Goal: Entertainment & Leisure: Consume media (video, audio)

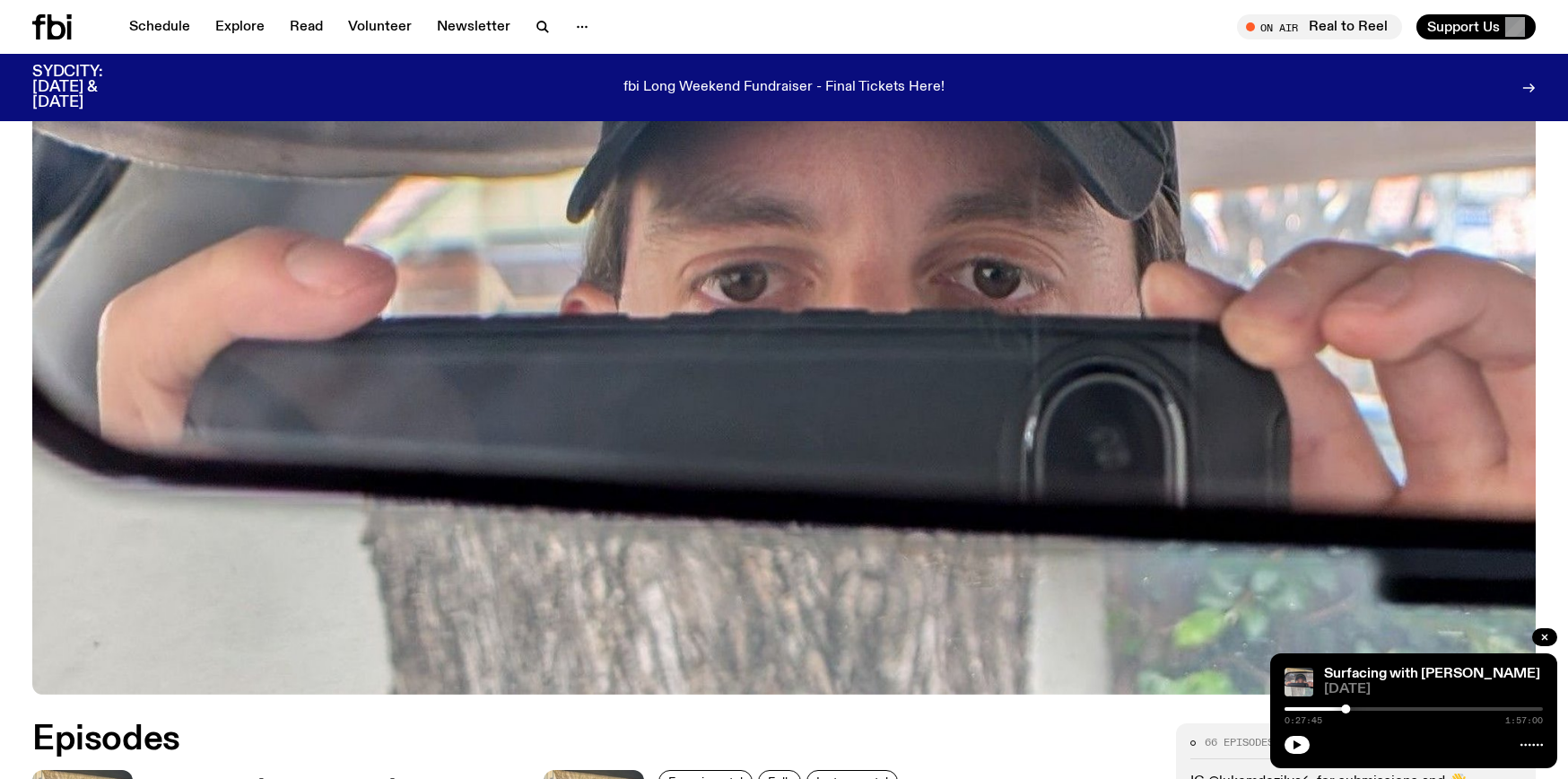
scroll to position [901, 0]
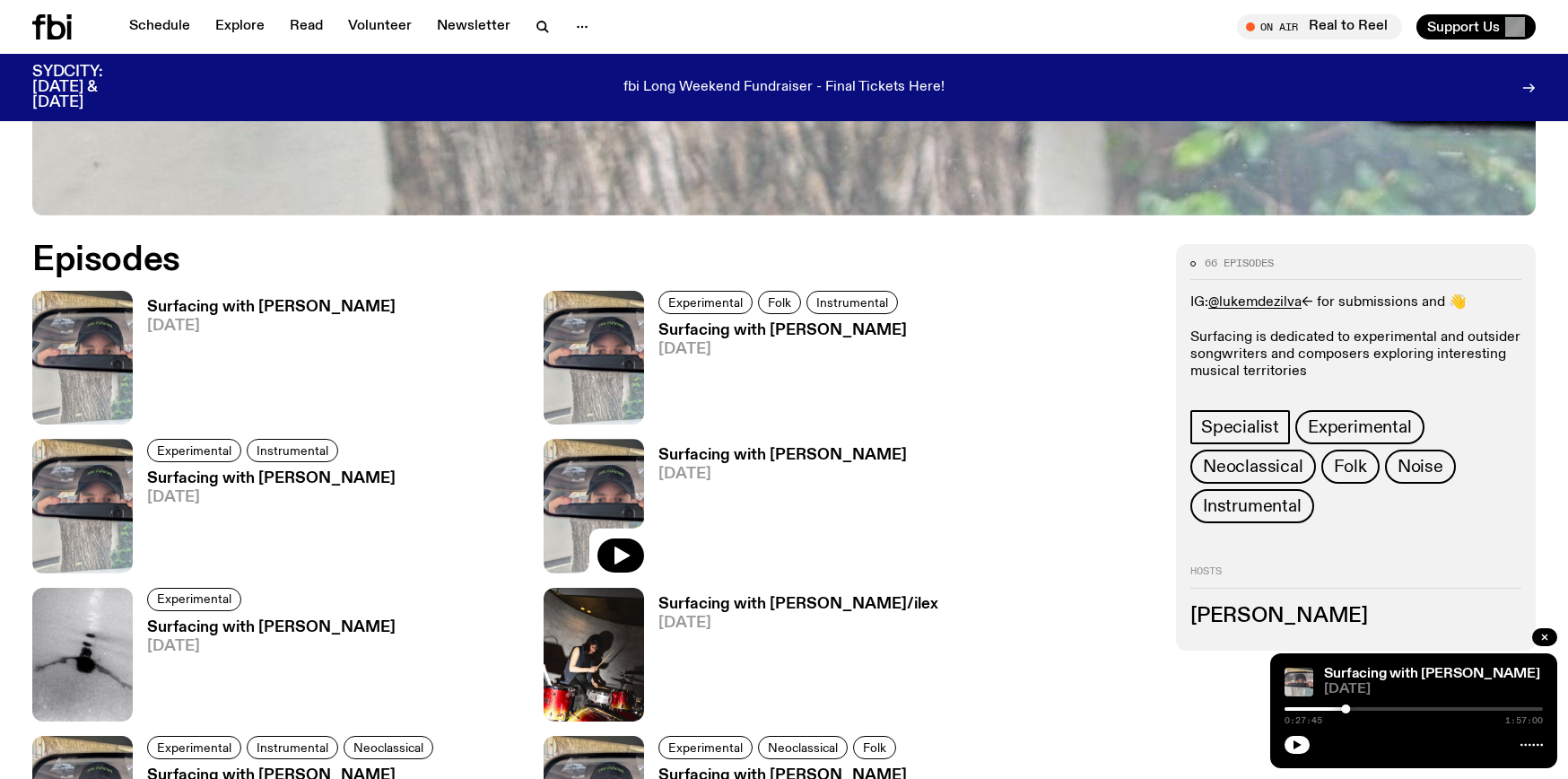
click at [761, 328] on h3 "Surfacing with [PERSON_NAME]" at bounding box center [783, 331] width 249 height 15
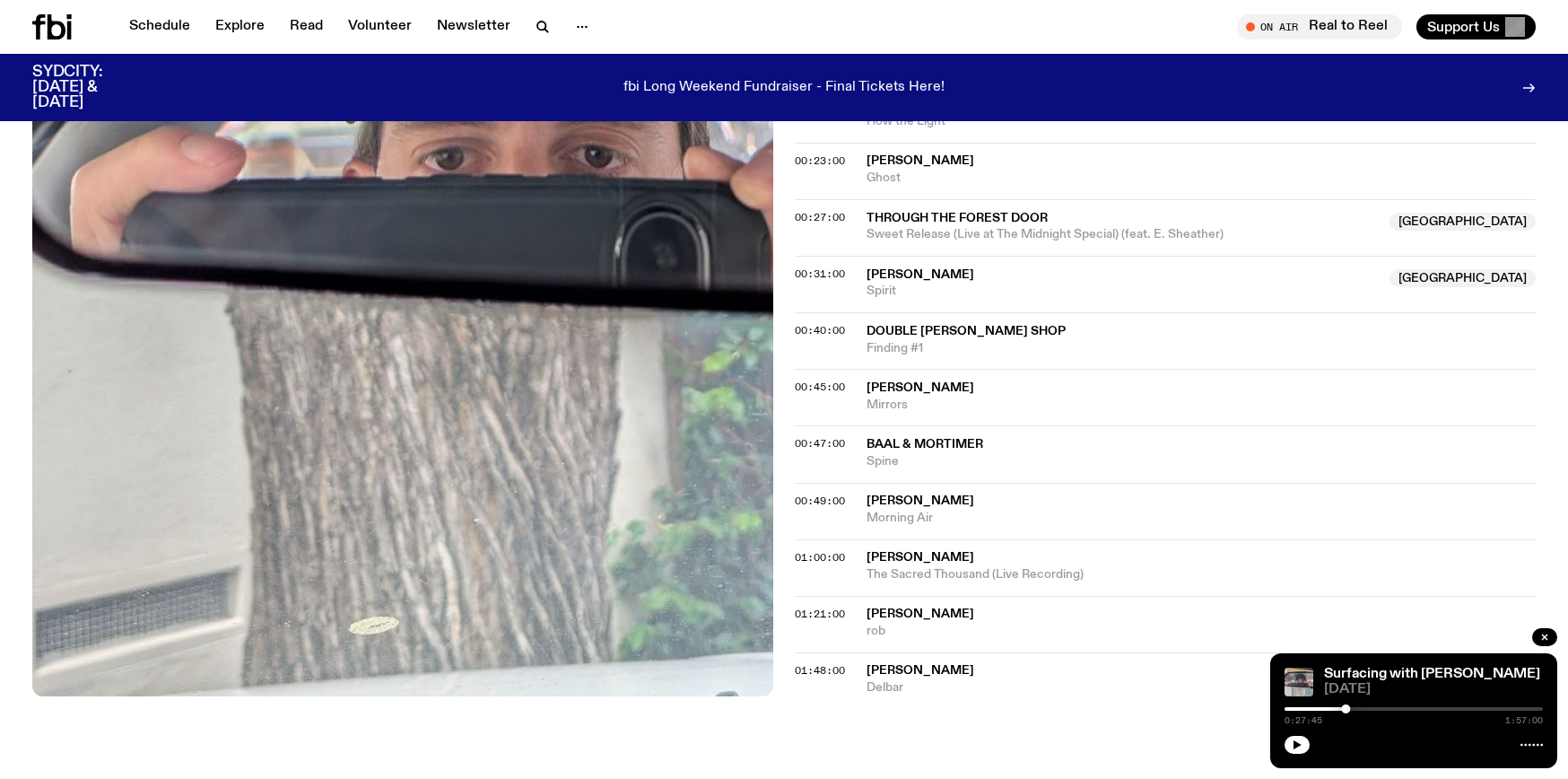
scroll to position [806, 0]
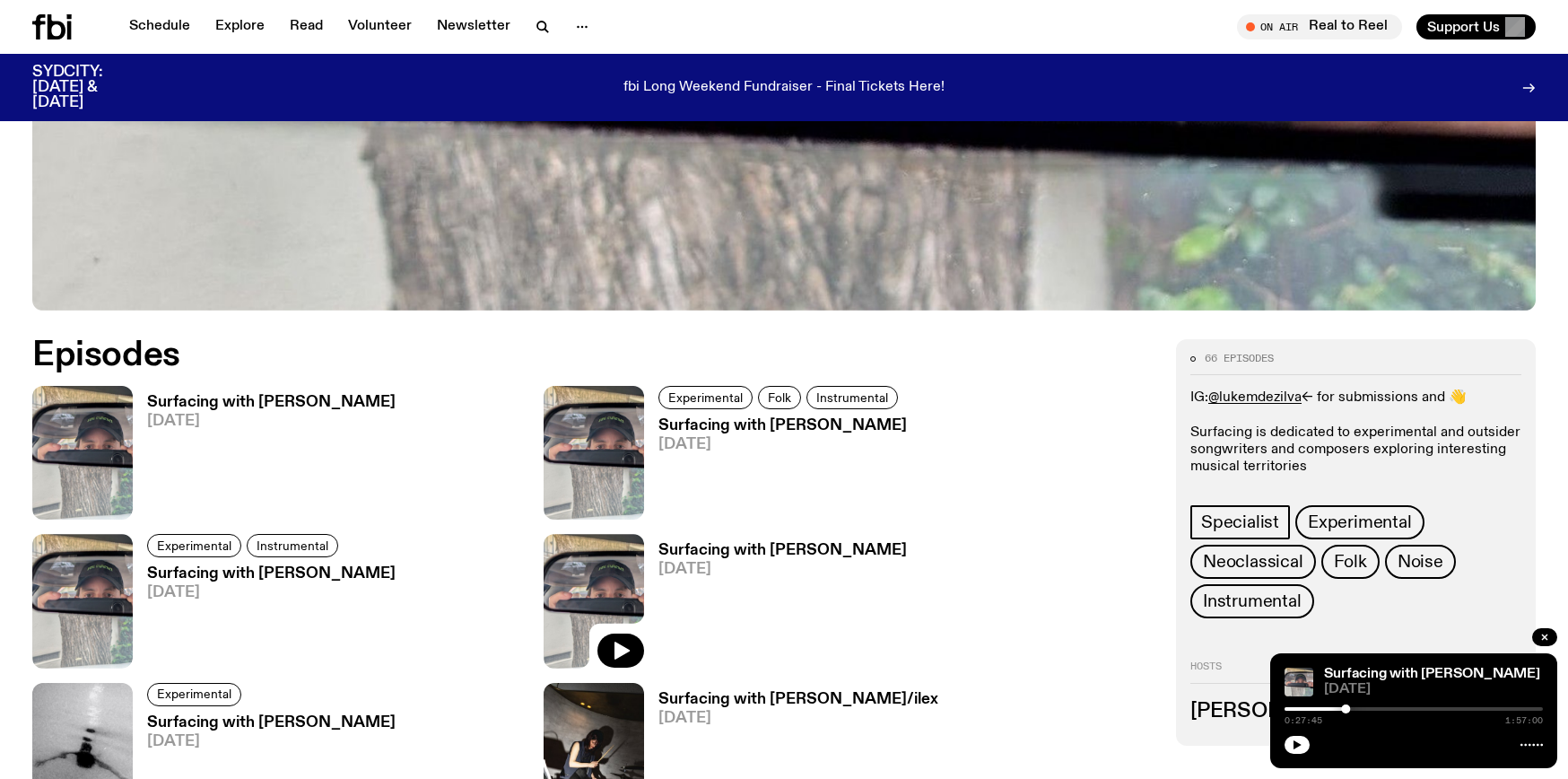
scroll to position [901, 0]
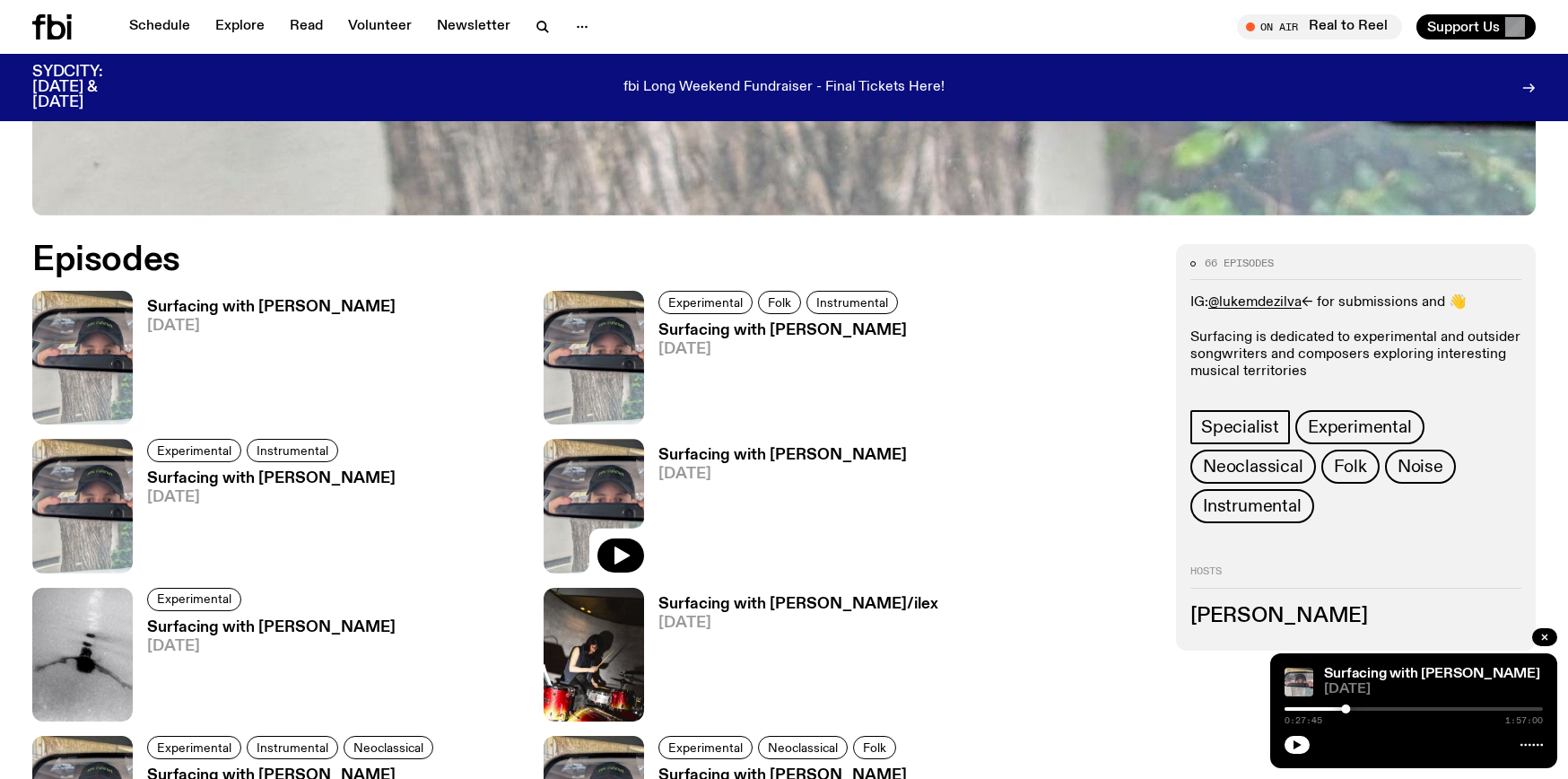
click at [236, 474] on h3 "Surfacing with [PERSON_NAME]" at bounding box center [271, 479] width 249 height 15
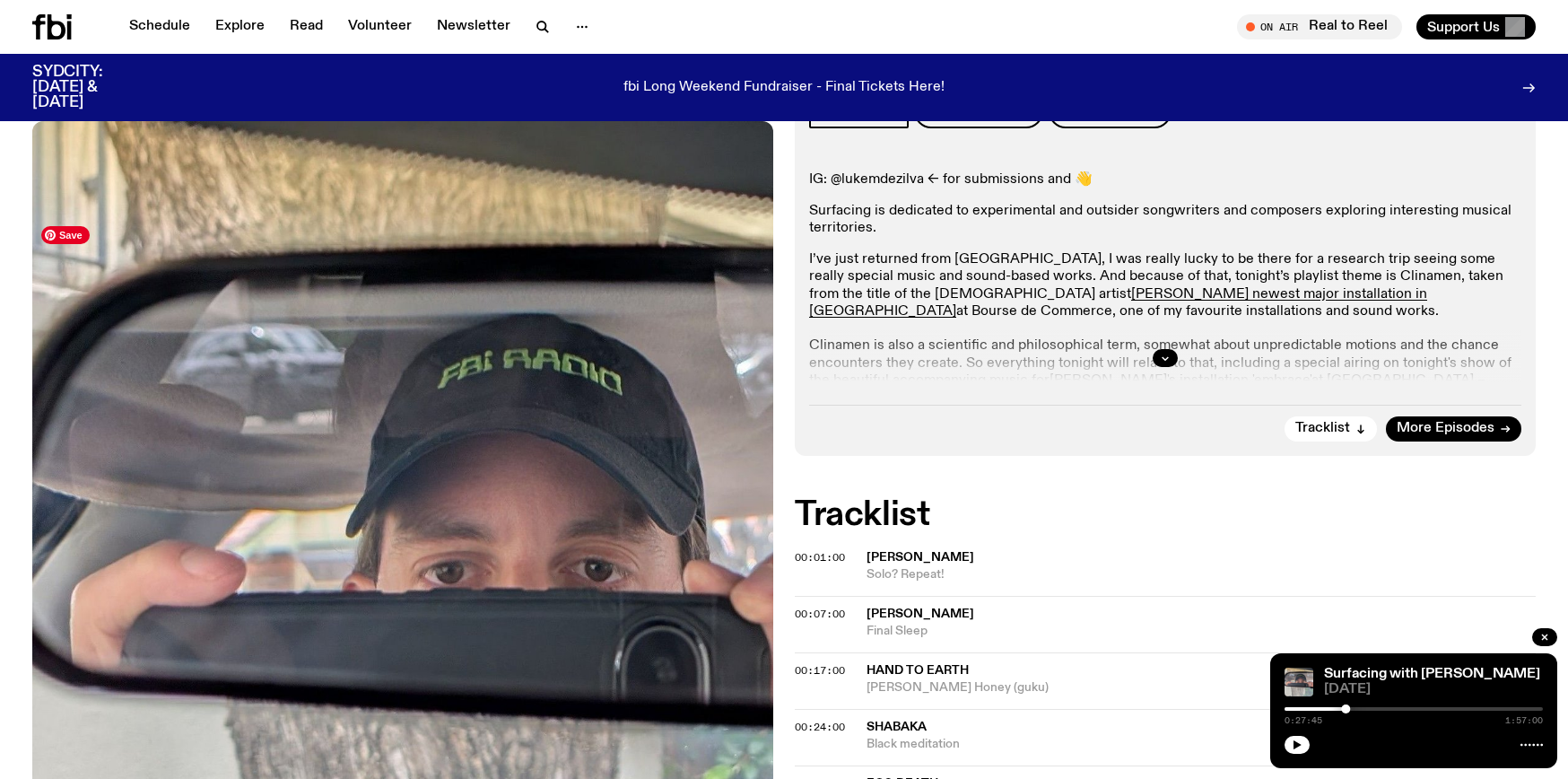
scroll to position [788, 0]
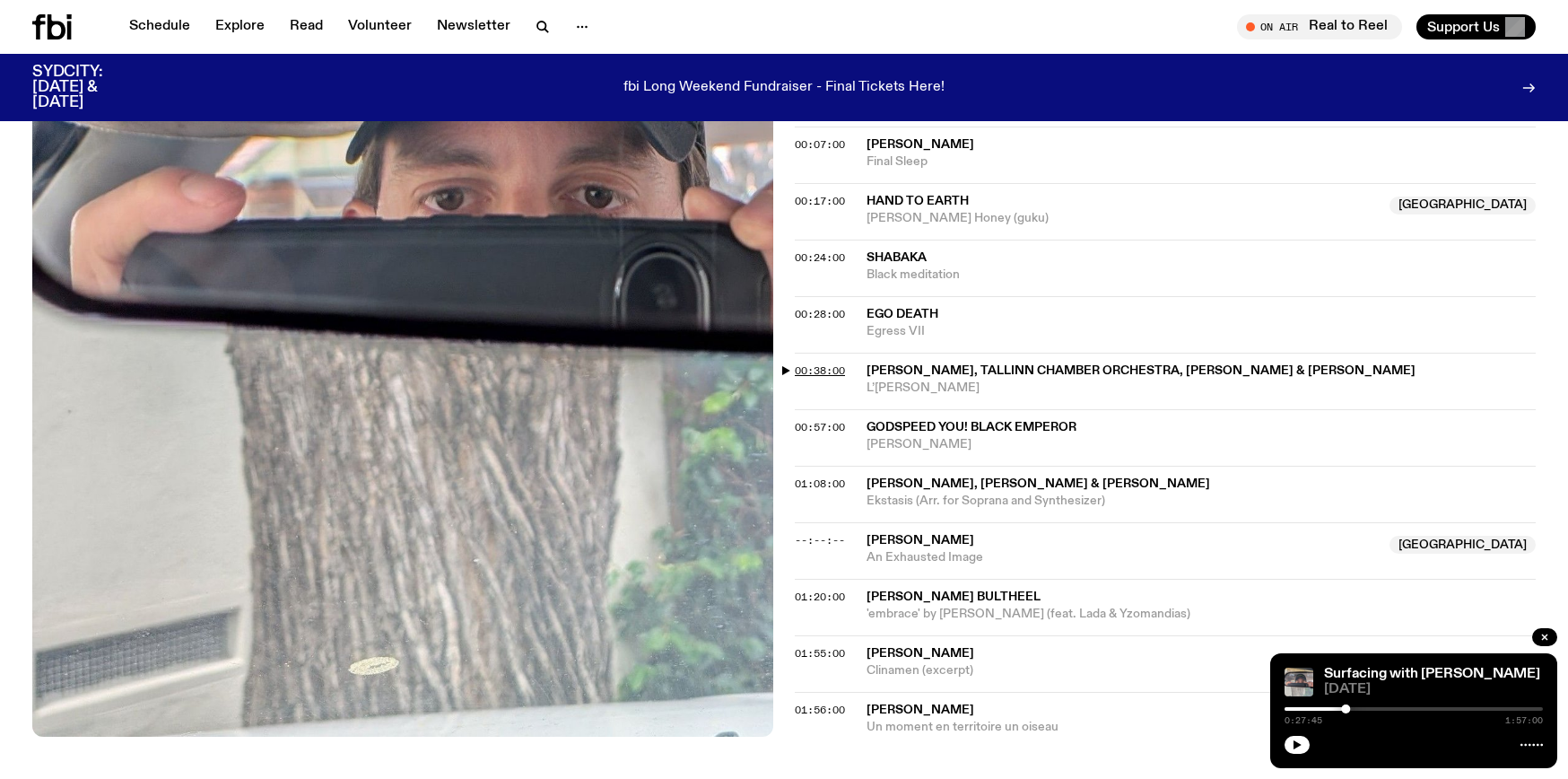
click at [811, 374] on span "00:38:00" at bounding box center [820, 370] width 50 height 14
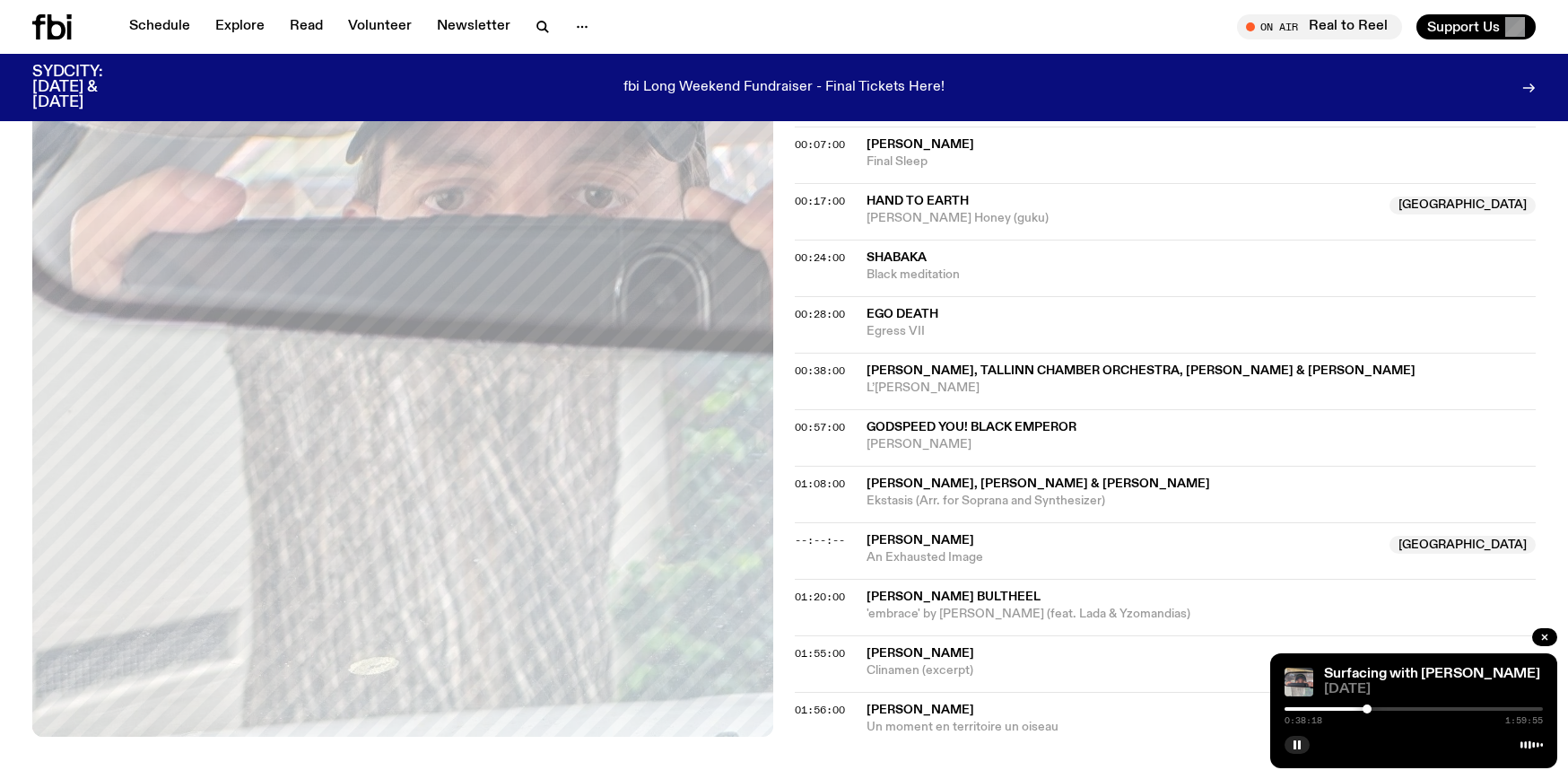
click at [1368, 709] on div at bounding box center [1367, 709] width 9 height 9
click at [1364, 709] on div at bounding box center [1367, 709] width 9 height 9
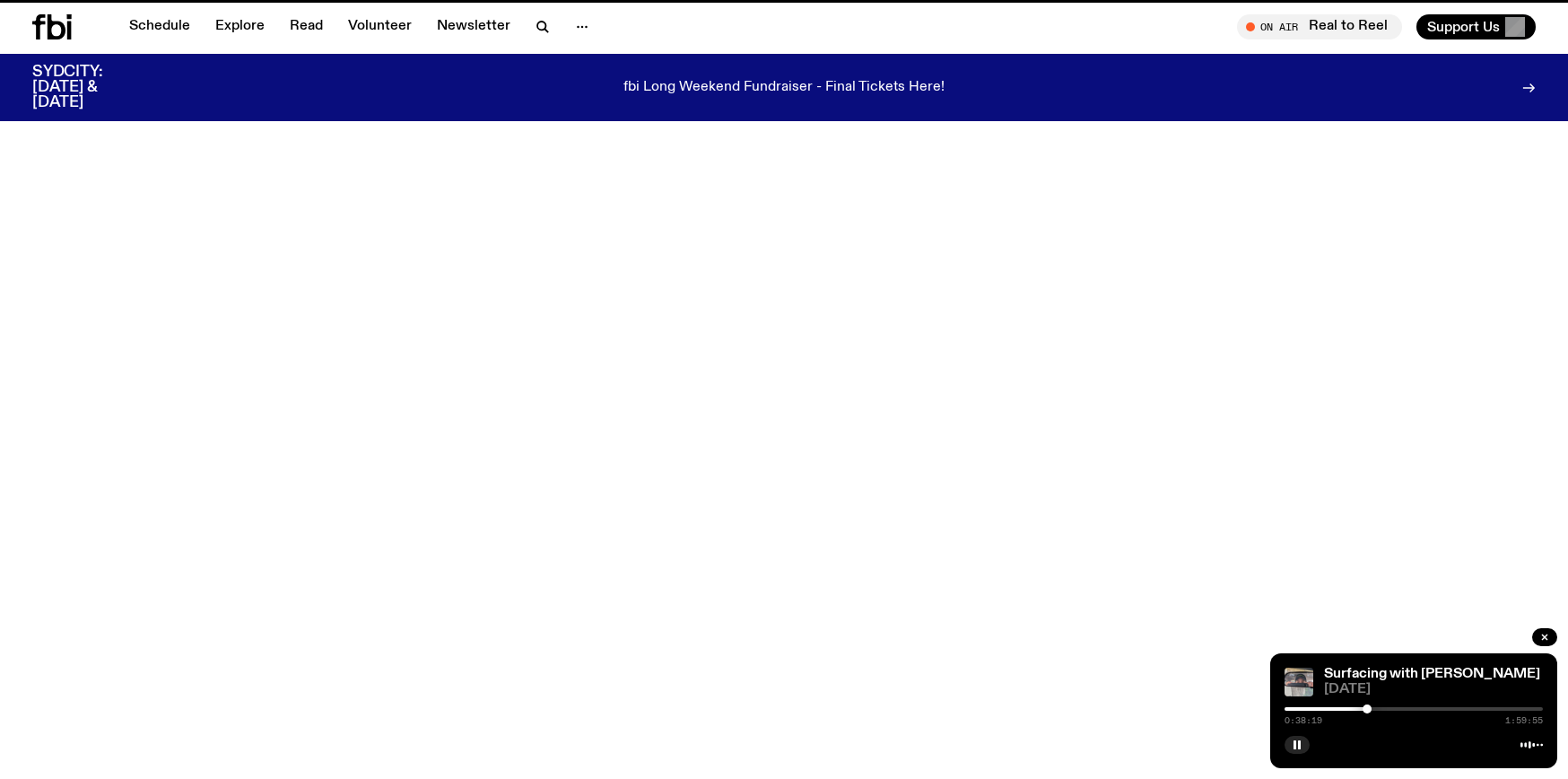
scroll to position [901, 0]
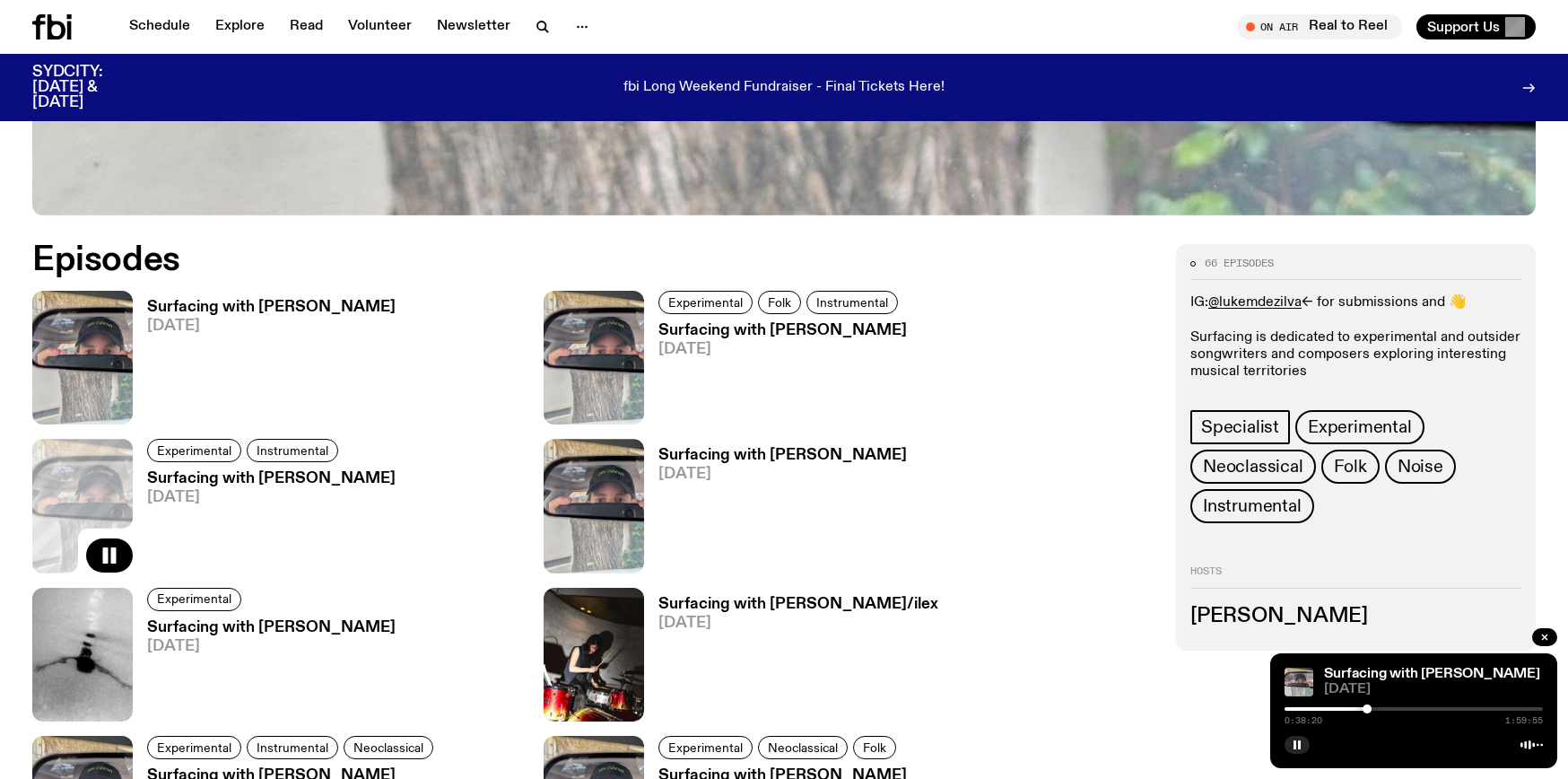
click at [231, 319] on span "[DATE]" at bounding box center [271, 326] width 249 height 15
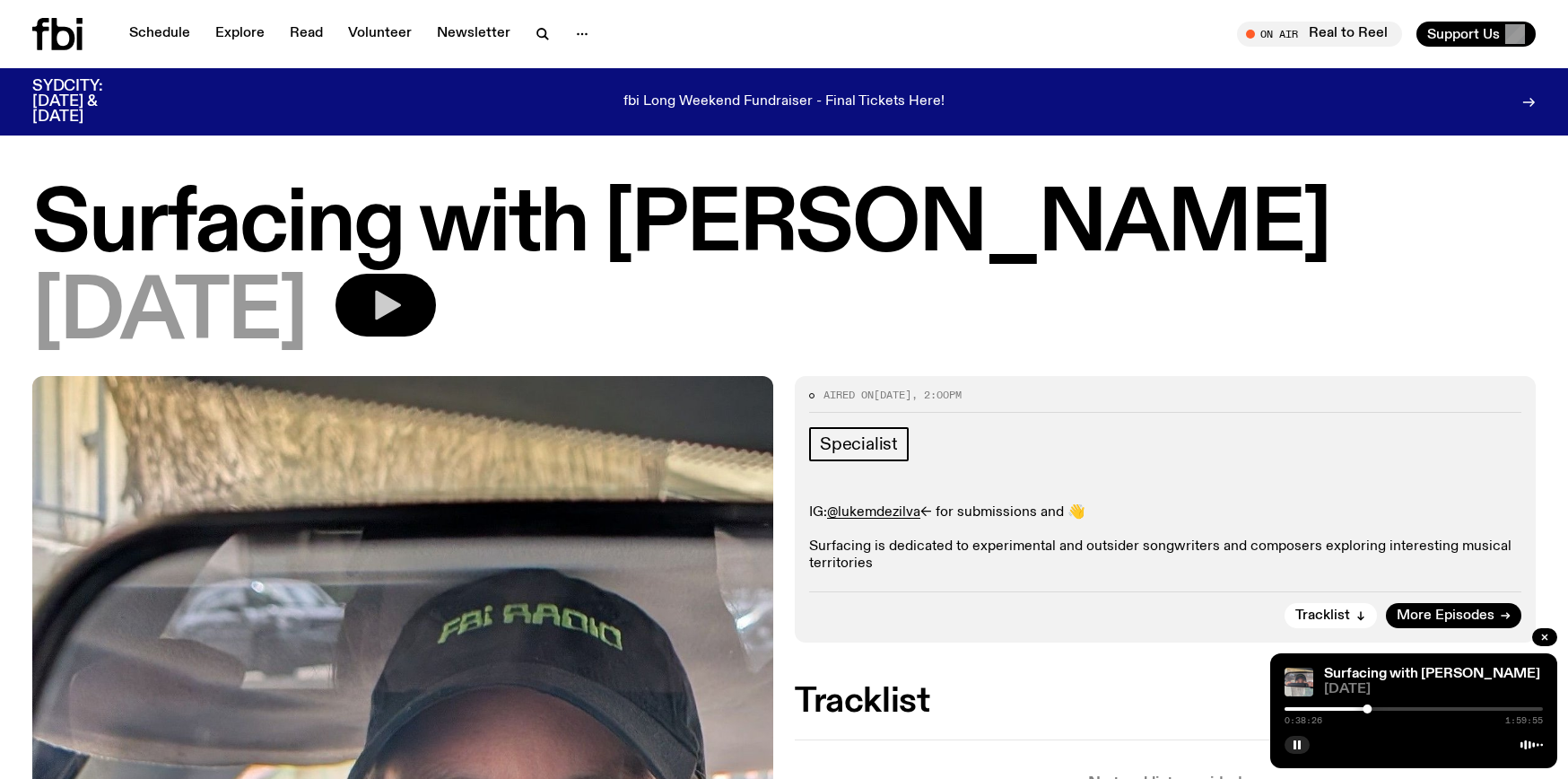
click at [436, 324] on button "button" at bounding box center [386, 306] width 101 height 63
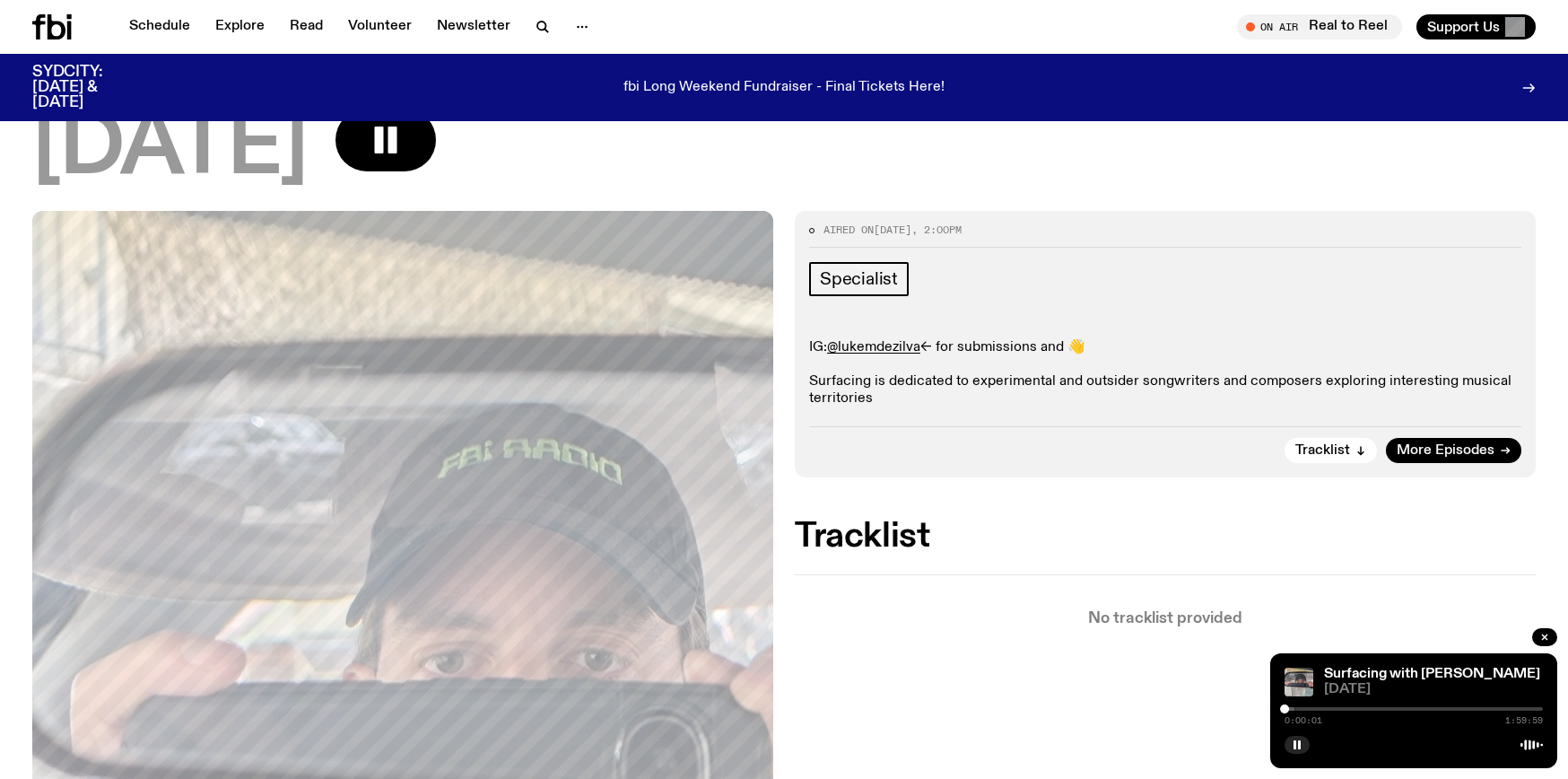
scroll to position [155, 0]
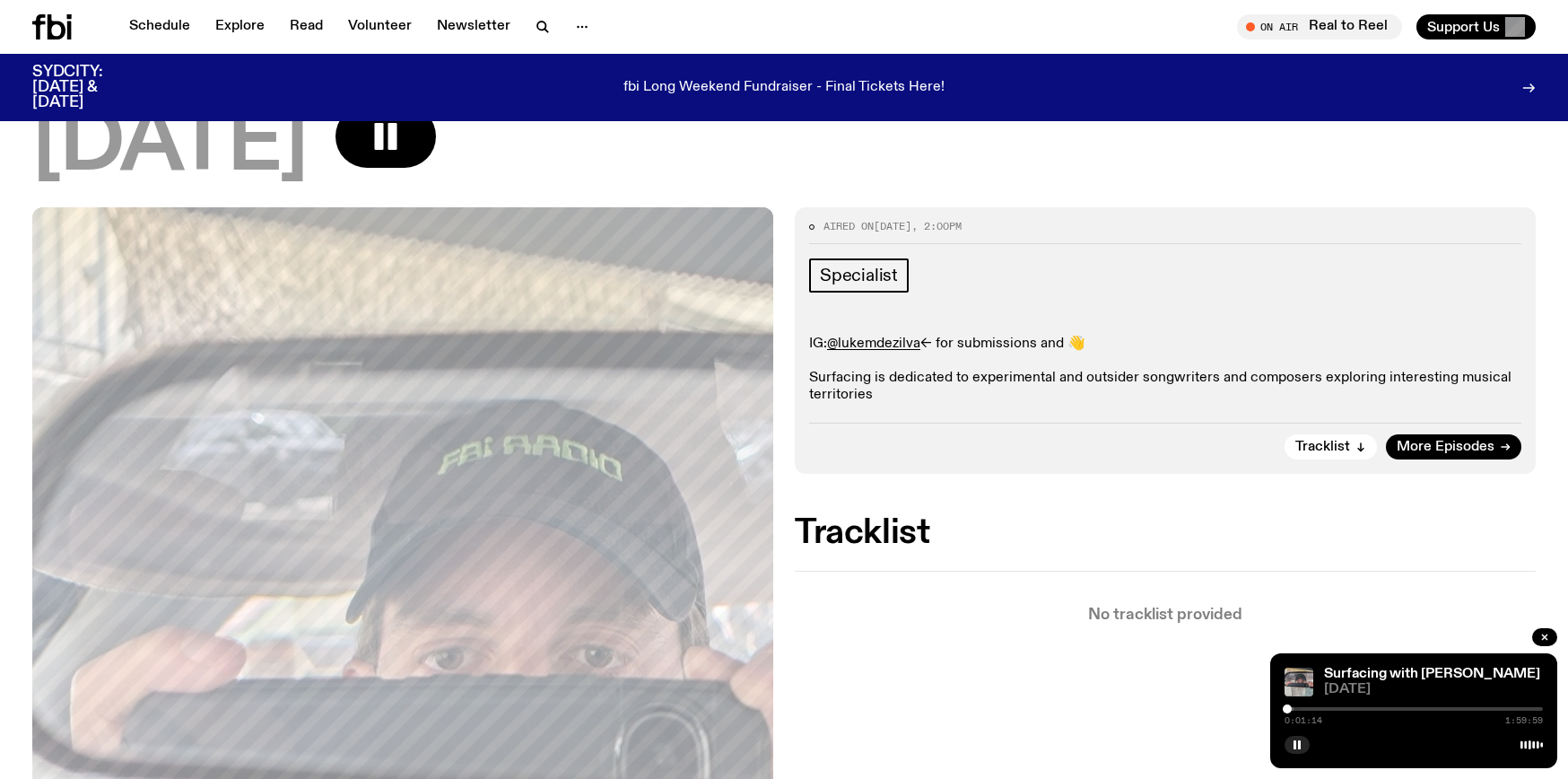
click at [1287, 706] on div at bounding box center [1287, 709] width 9 height 9
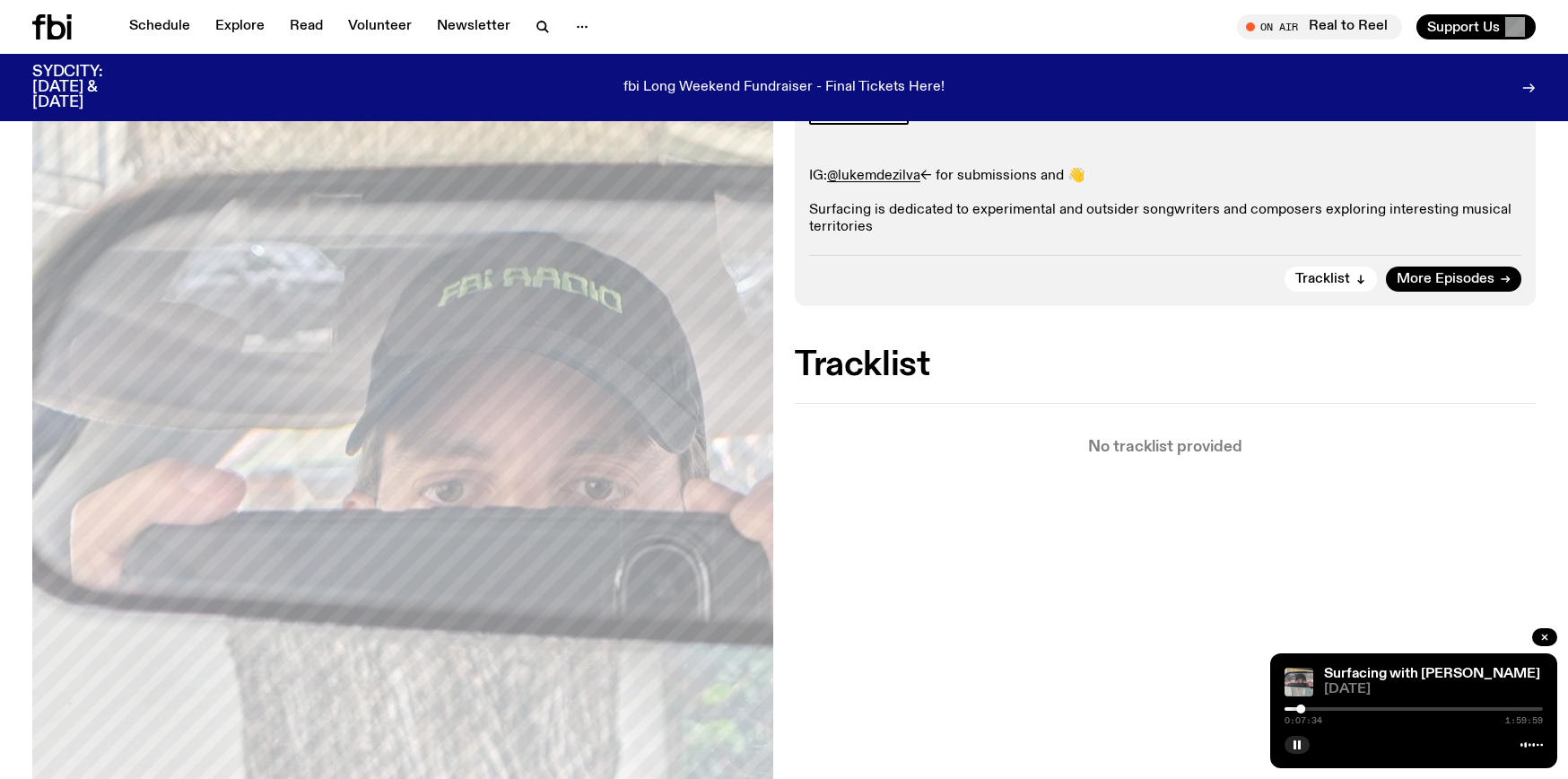
scroll to position [324, 0]
click at [1302, 744] on icon "button" at bounding box center [1297, 744] width 10 height 10
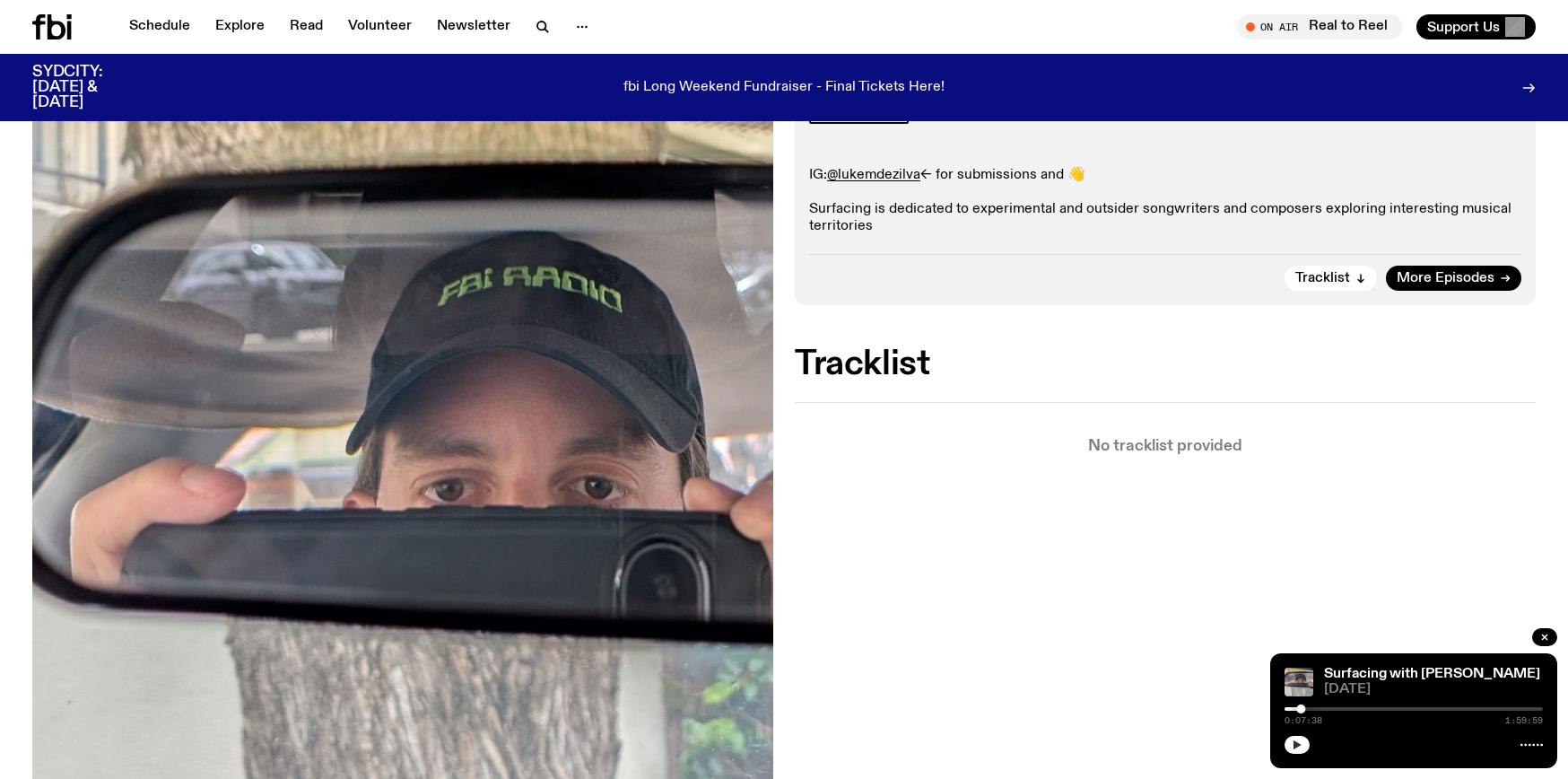
click at [1302, 746] on icon "button" at bounding box center [1297, 744] width 10 height 10
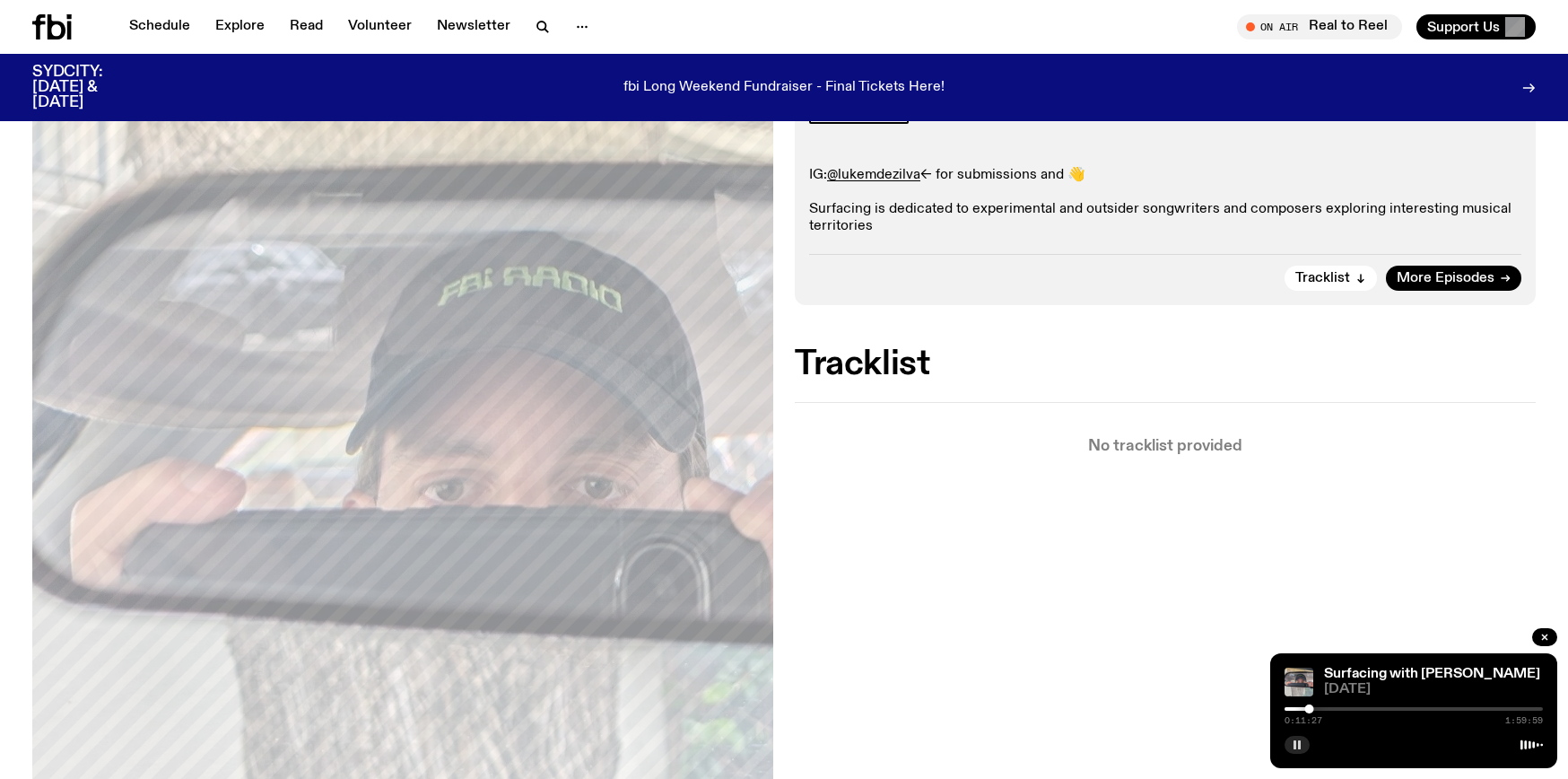
click at [1302, 748] on icon "button" at bounding box center [1297, 744] width 10 height 10
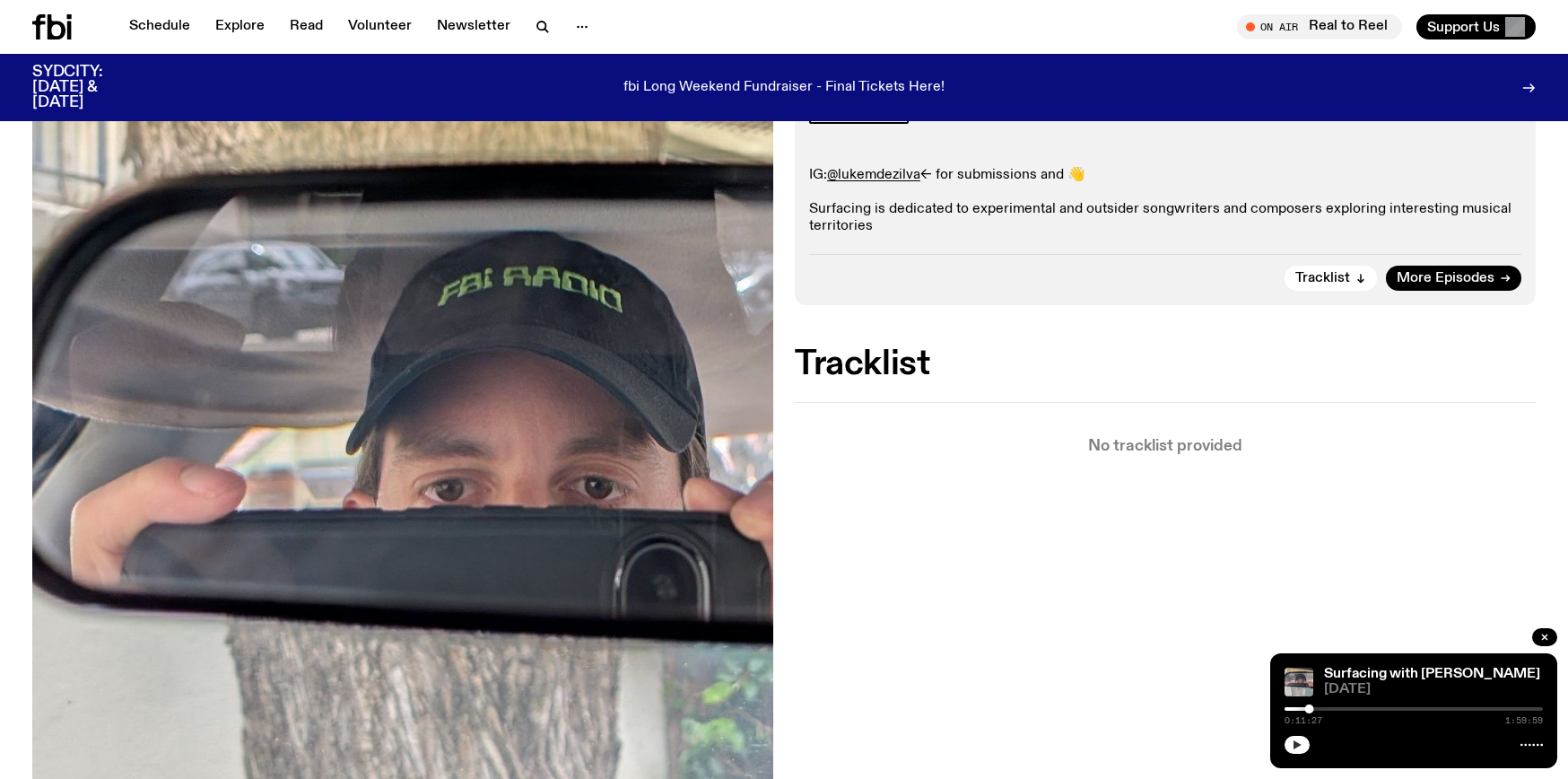
click at [1301, 746] on icon "button" at bounding box center [1297, 744] width 10 height 10
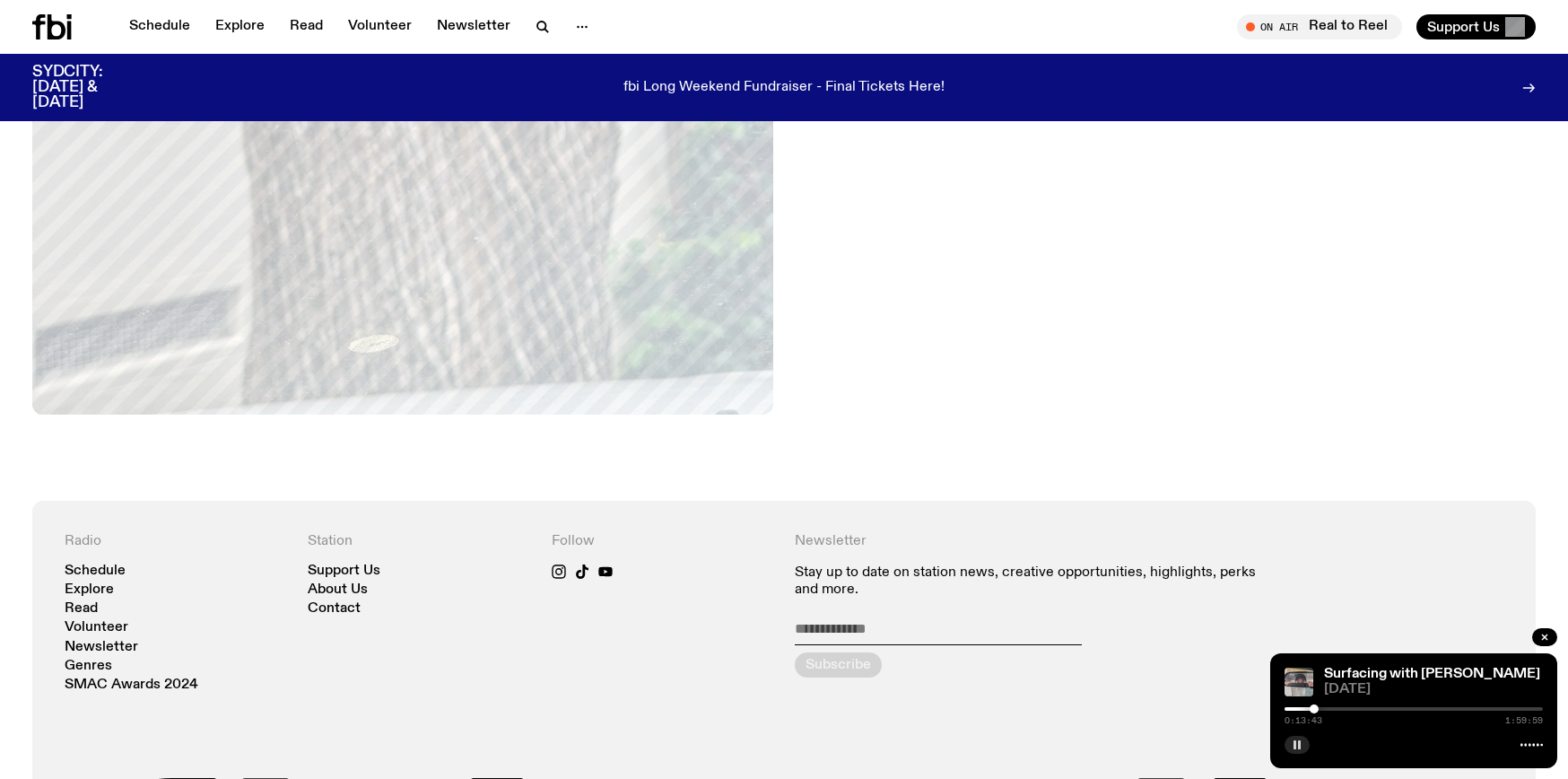
scroll to position [852, 0]
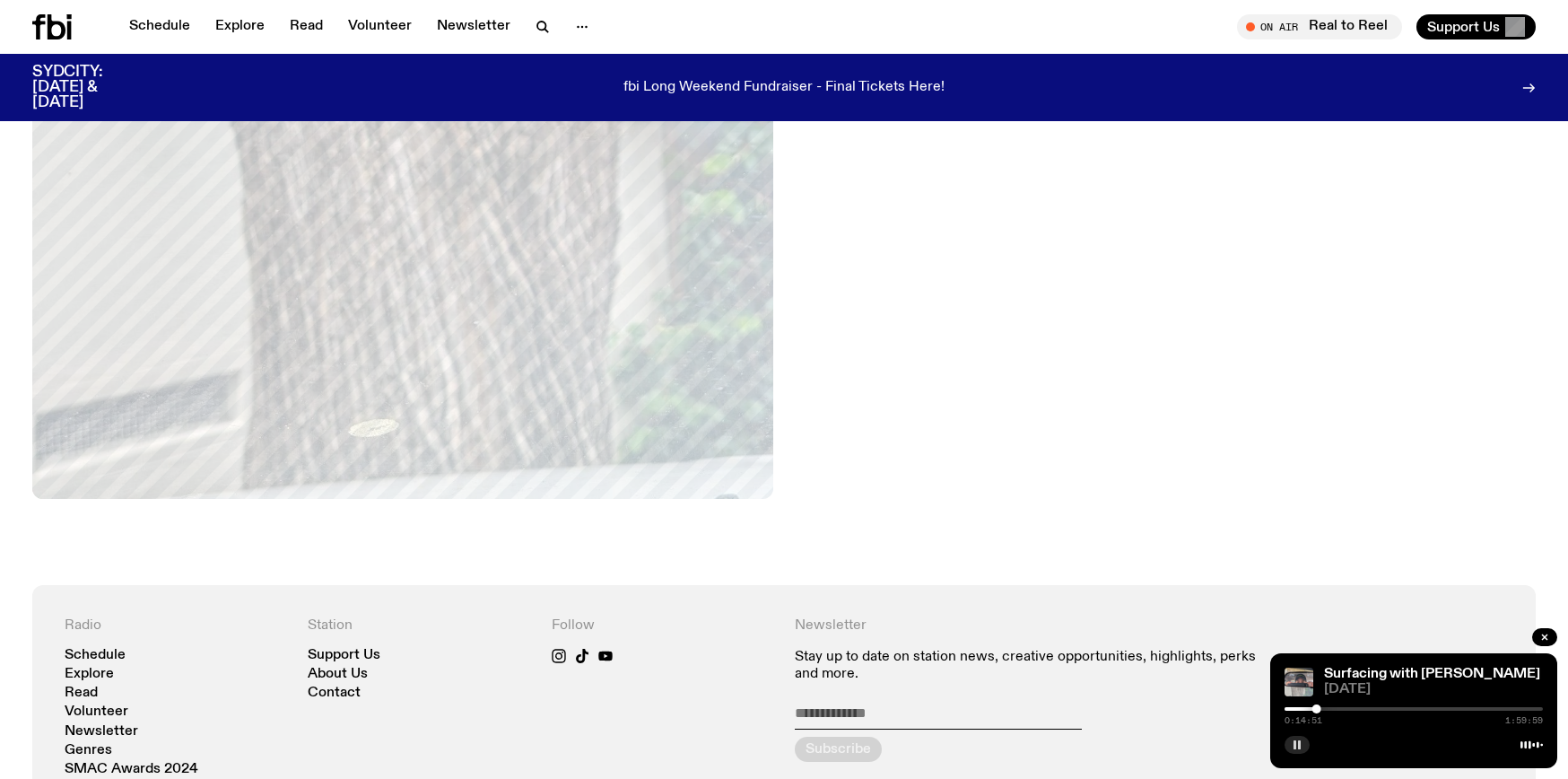
click at [1318, 709] on div at bounding box center [1317, 709] width 9 height 9
click at [1316, 708] on div at bounding box center [1315, 709] width 9 height 9
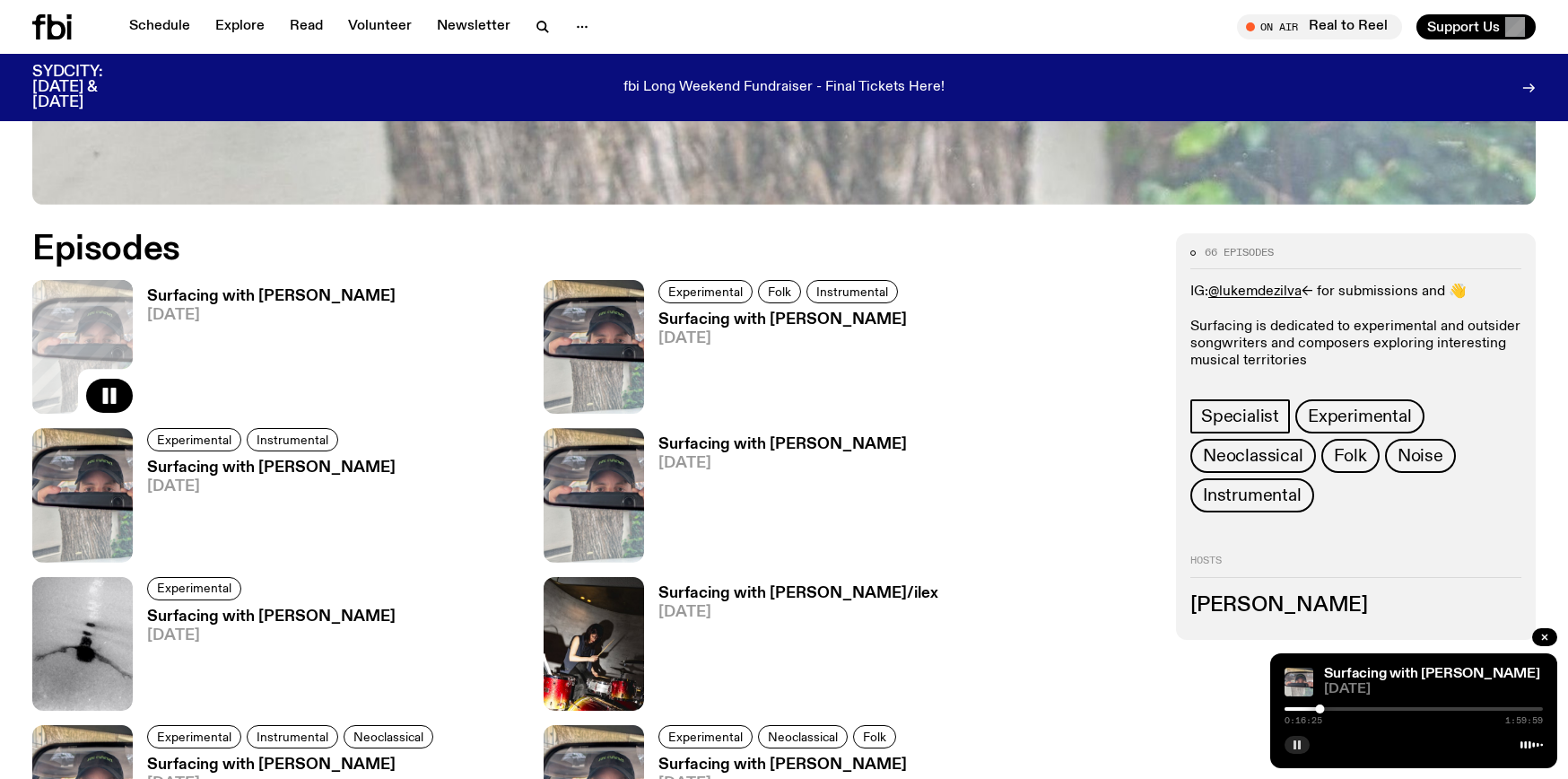
scroll to position [916, 0]
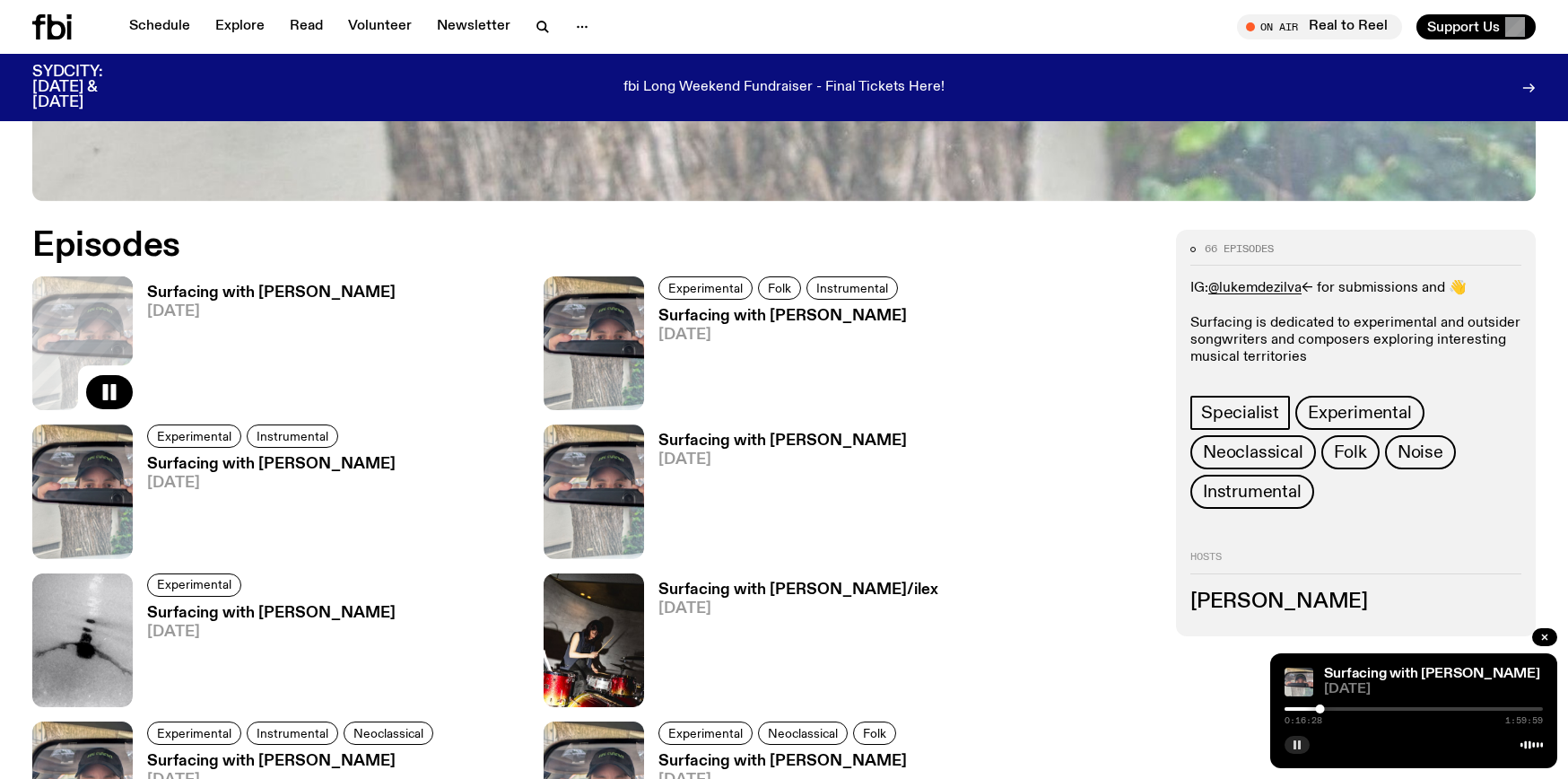
click at [756, 445] on h3 "Surfacing with [PERSON_NAME]" at bounding box center [783, 441] width 249 height 15
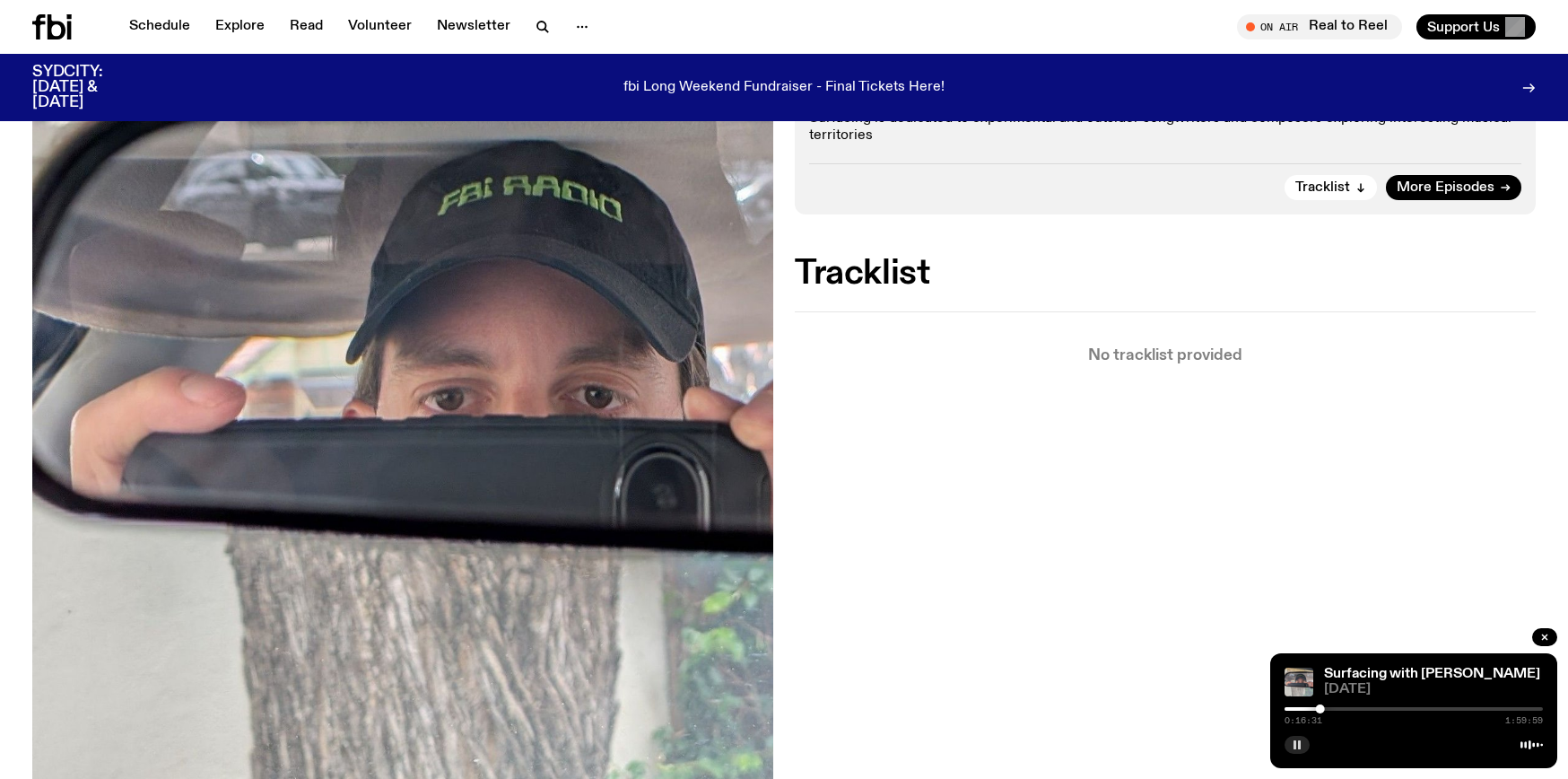
scroll to position [415, 0]
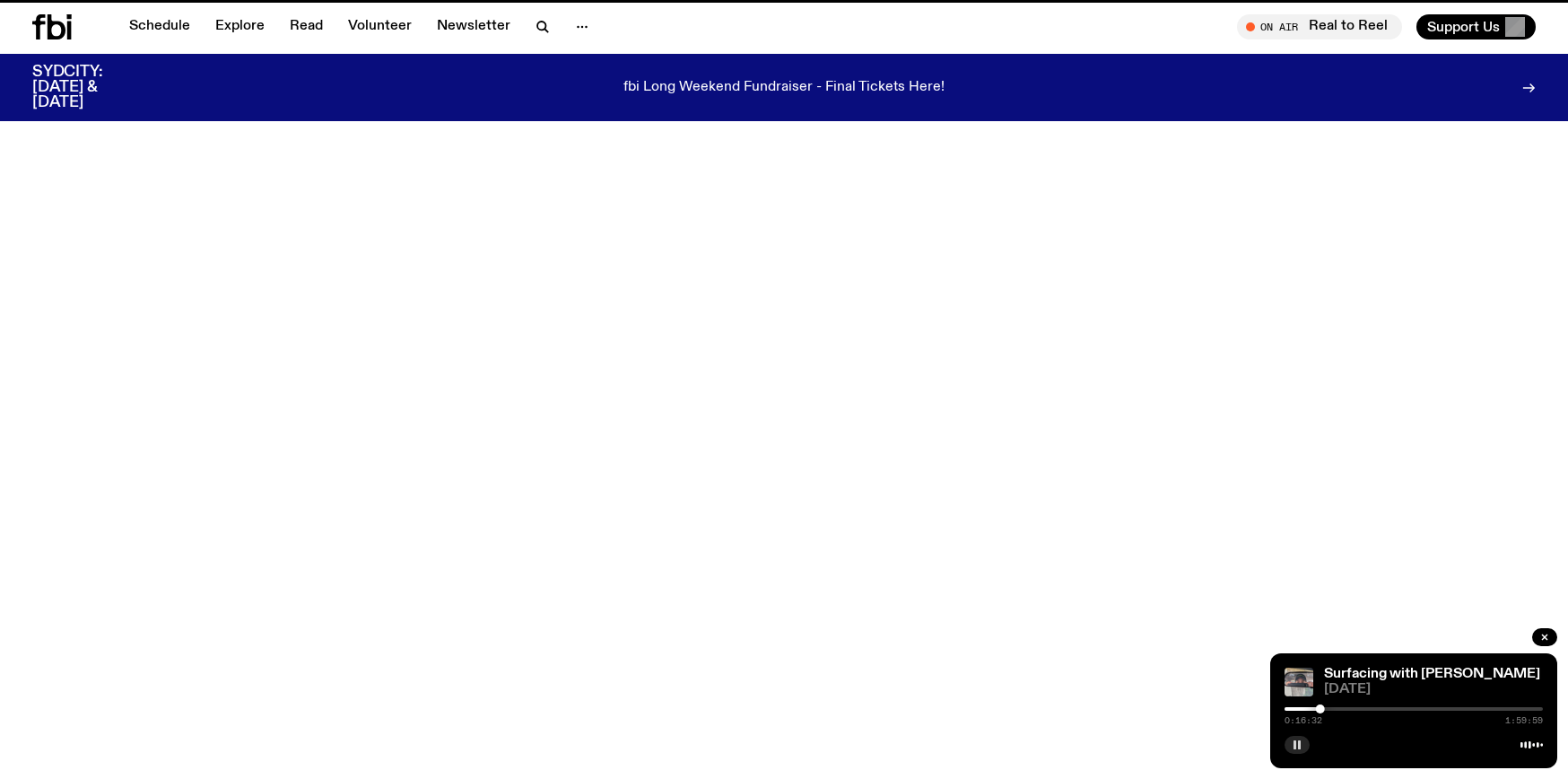
scroll to position [916, 0]
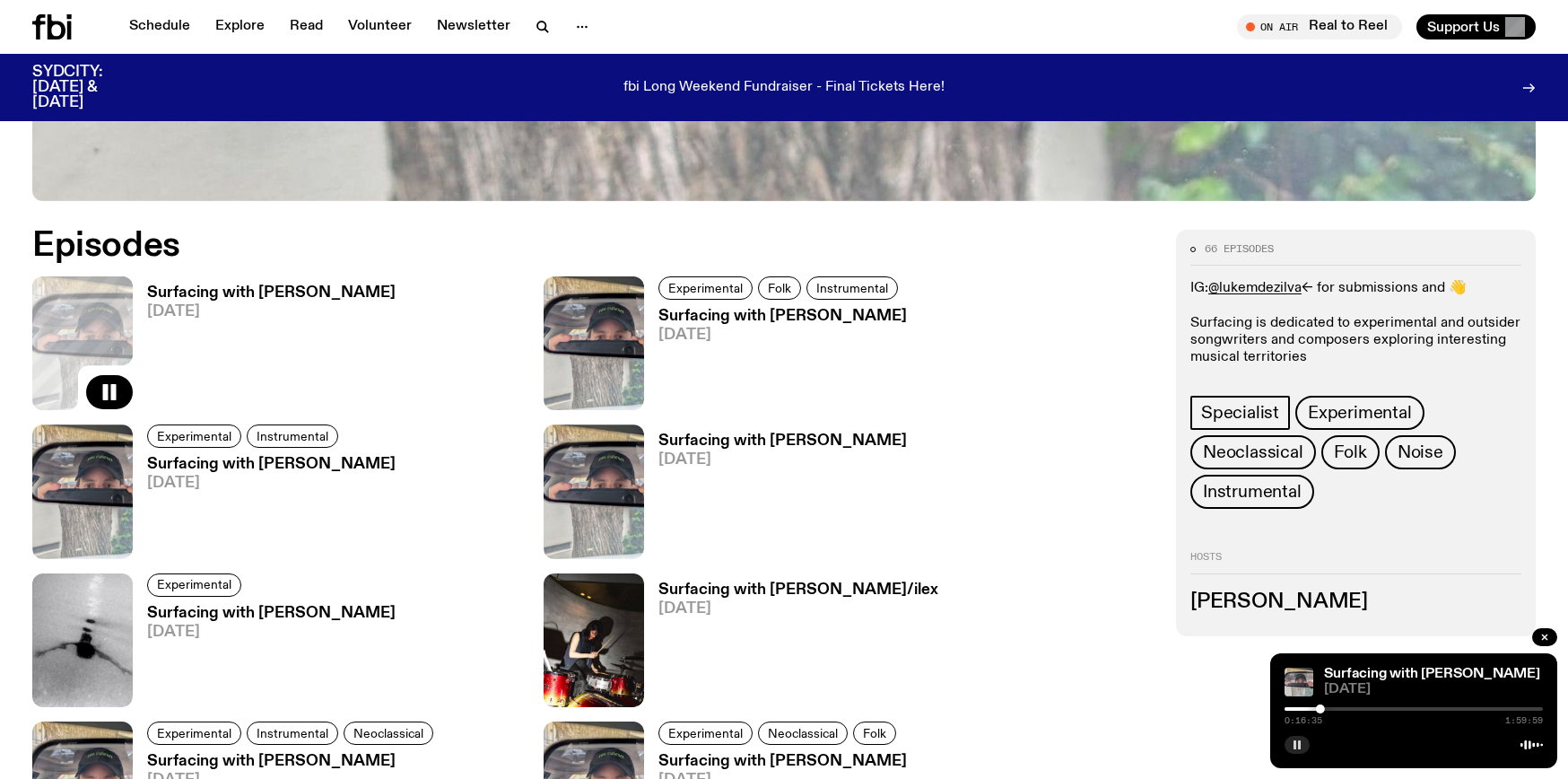
click at [287, 459] on h3 "Surfacing with [PERSON_NAME]" at bounding box center [271, 464] width 249 height 15
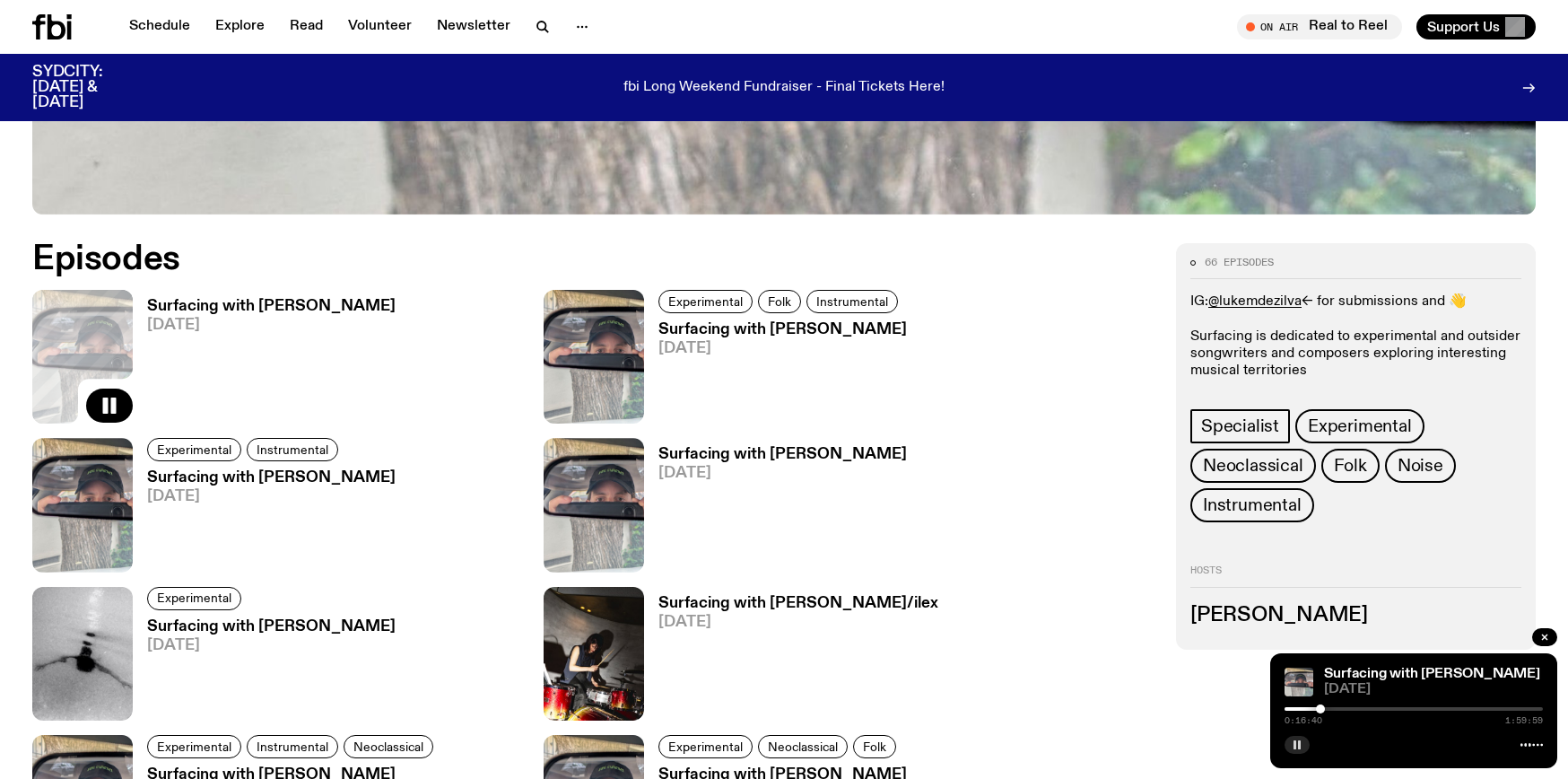
scroll to position [901, 0]
click at [201, 294] on div "Surfacing with [PERSON_NAME] [DATE]" at bounding box center [264, 357] width 263 height 134
click at [201, 303] on h3 "Surfacing with [PERSON_NAME]" at bounding box center [271, 307] width 249 height 15
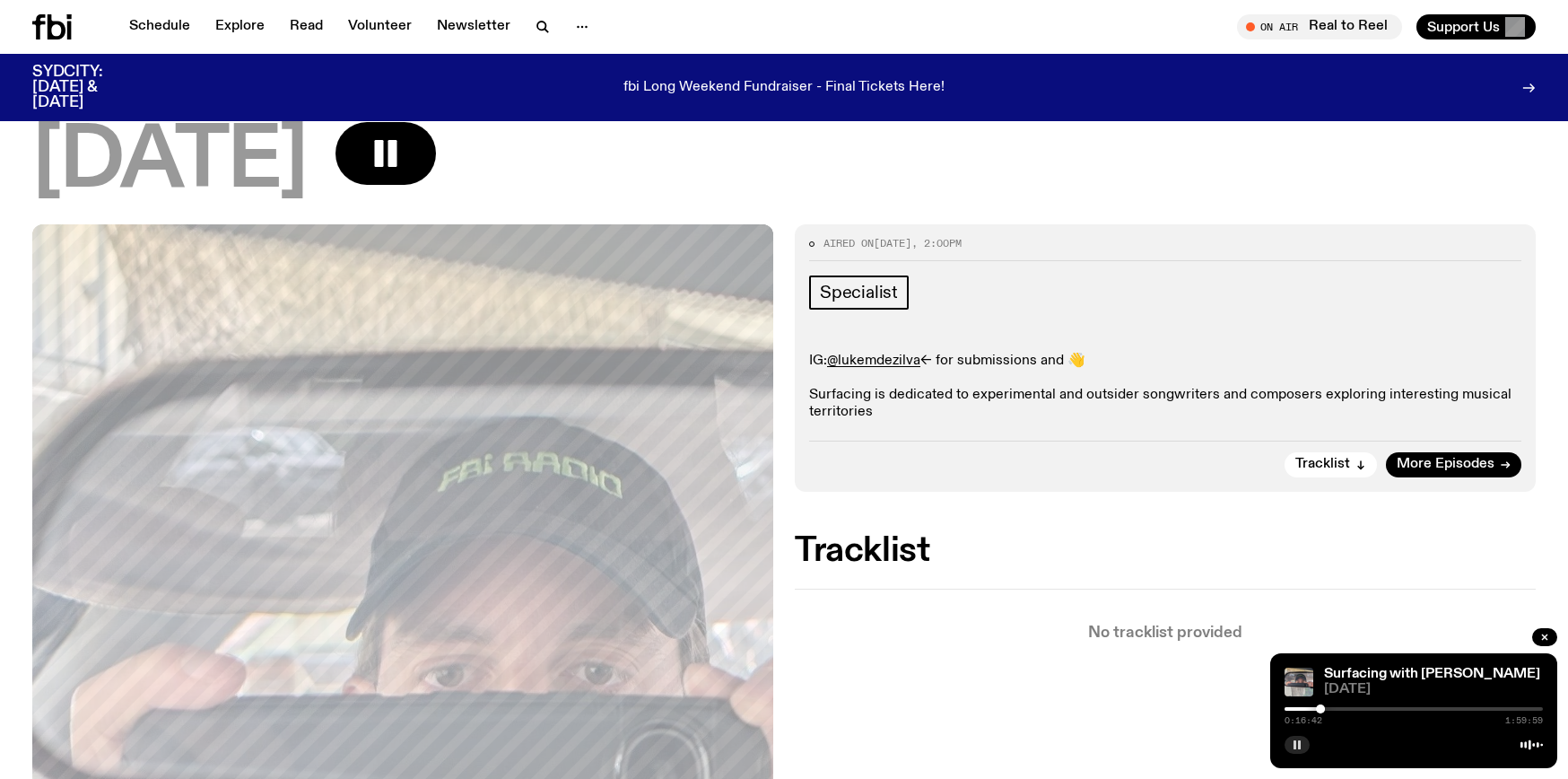
scroll to position [158, 0]
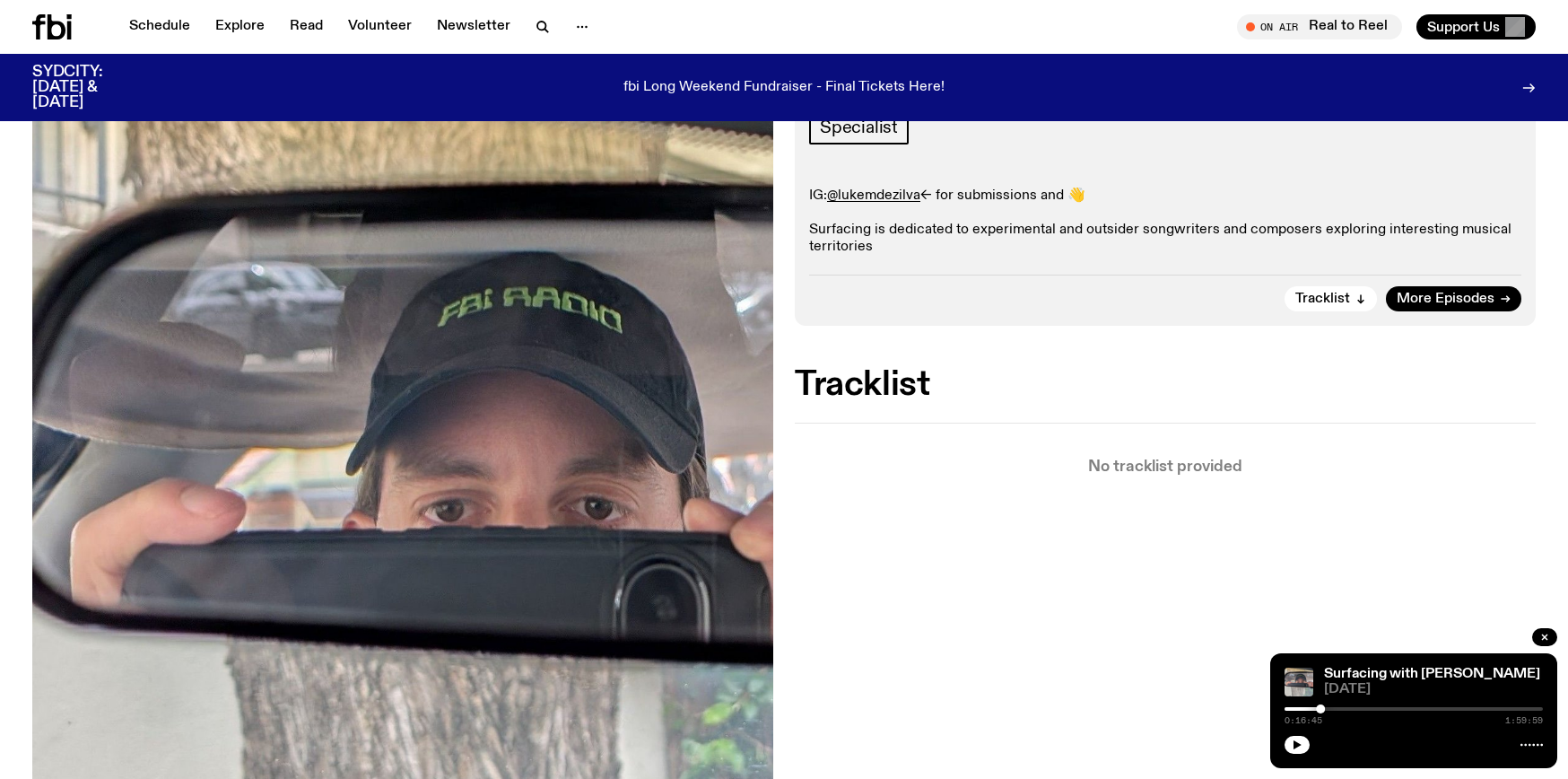
scroll to position [203, 0]
